Goal: Find specific page/section: Find specific page/section

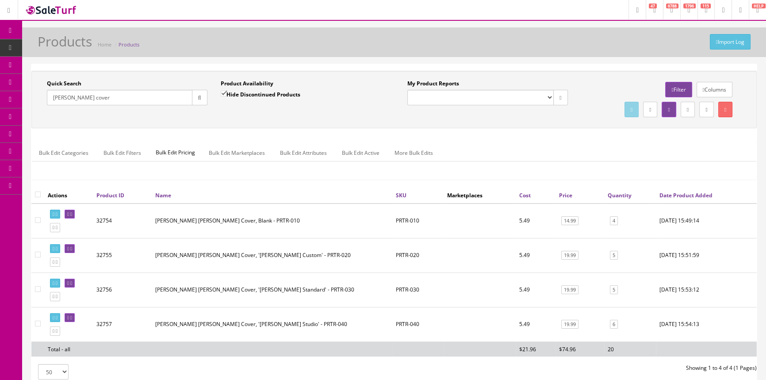
click at [139, 98] on input "[PERSON_NAME] cover" at bounding box center [120, 97] width 146 height 15
type input "t"
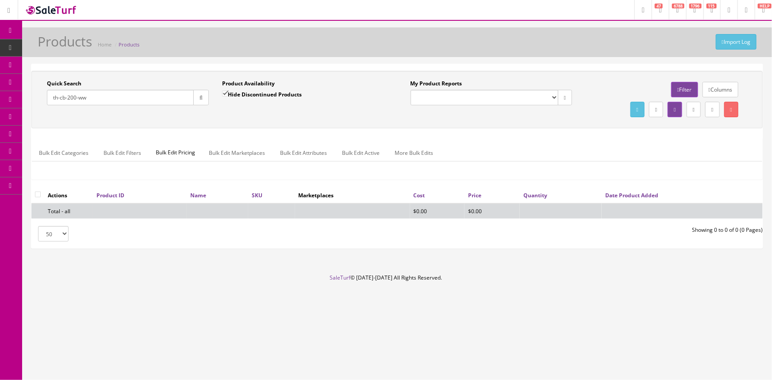
type input "th-cb-200-ww"
drag, startPoint x: 225, startPoint y: 91, endPoint x: 228, endPoint y: 98, distance: 7.3
click at [228, 96] on input "Hide Discontinued Products" at bounding box center [225, 94] width 6 height 6
checkbox input "false"
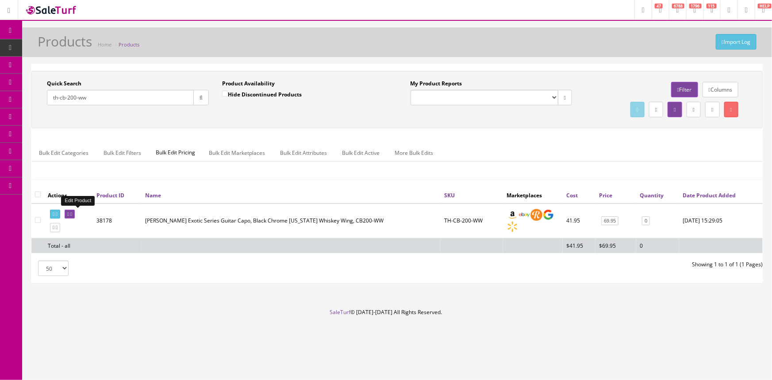
click at [75, 212] on link at bounding box center [70, 214] width 10 height 9
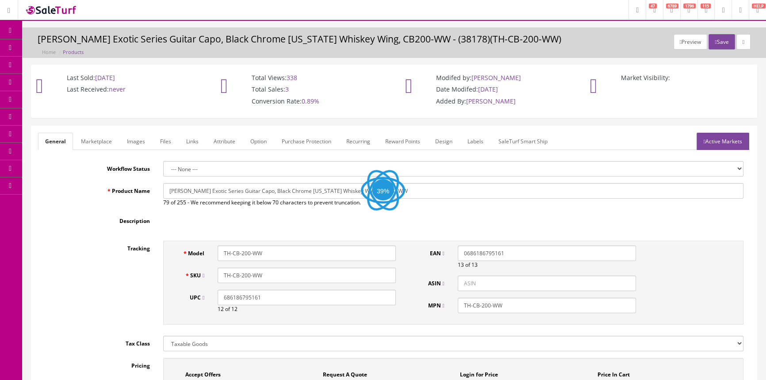
click at [141, 147] on link "Images" at bounding box center [136, 141] width 32 height 17
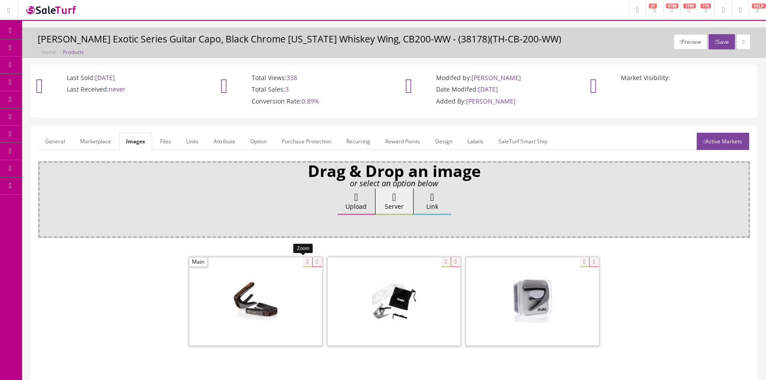
click at [301, 264] on div at bounding box center [255, 301] width 133 height 88
